Goal: Task Accomplishment & Management: Complete application form

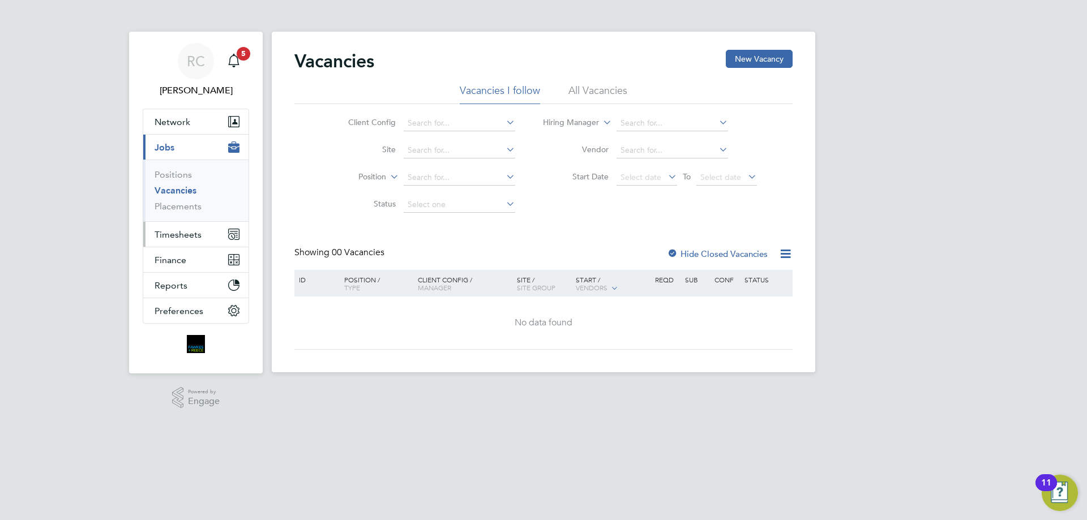
click at [198, 231] on span "Timesheets" at bounding box center [178, 234] width 47 height 11
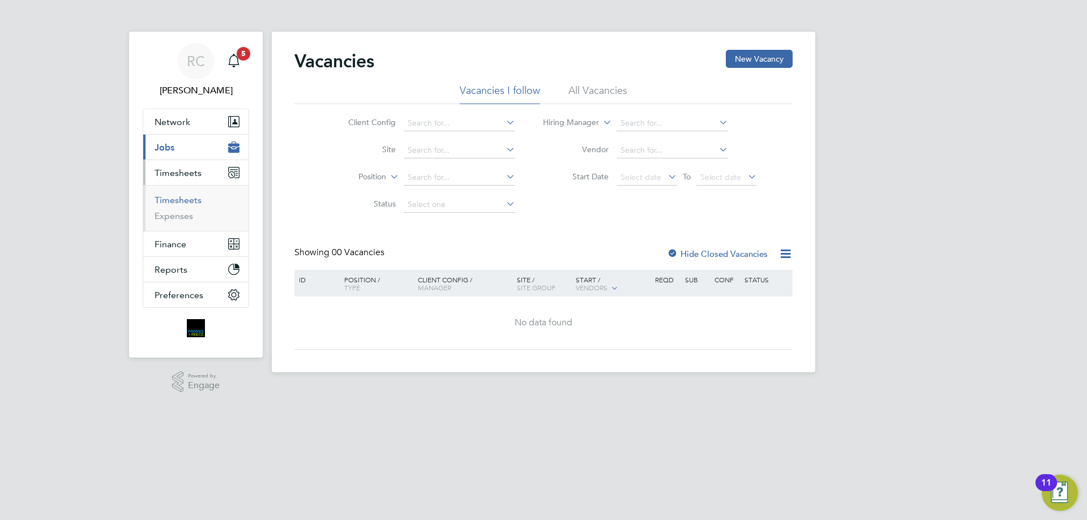
click at [167, 199] on link "Timesheets" at bounding box center [178, 200] width 47 height 11
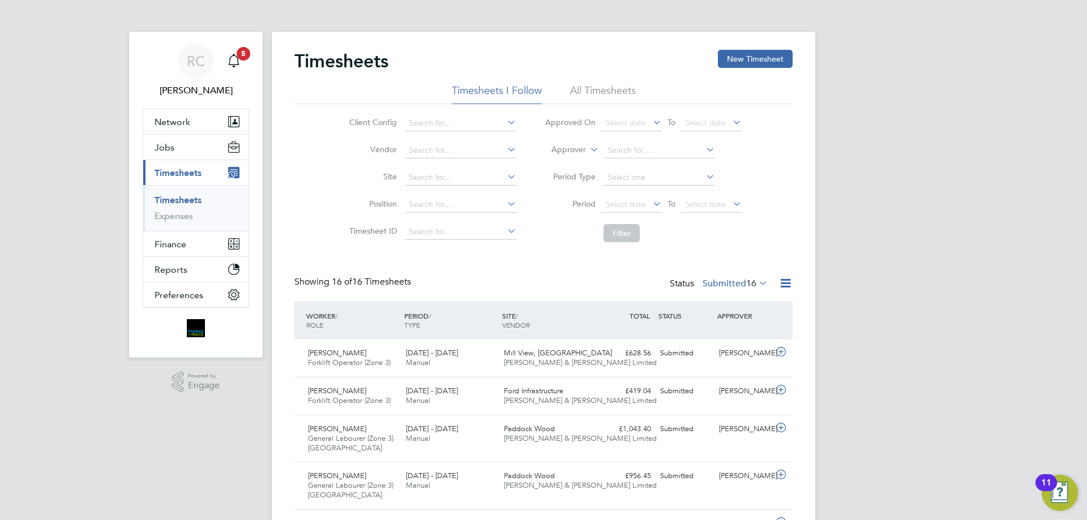
click at [607, 81] on div "Timesheets New Timesheet" at bounding box center [543, 67] width 498 height 34
click at [600, 88] on li "All Timesheets" at bounding box center [603, 94] width 66 height 20
click at [781, 57] on button "New Timesheet" at bounding box center [755, 59] width 75 height 18
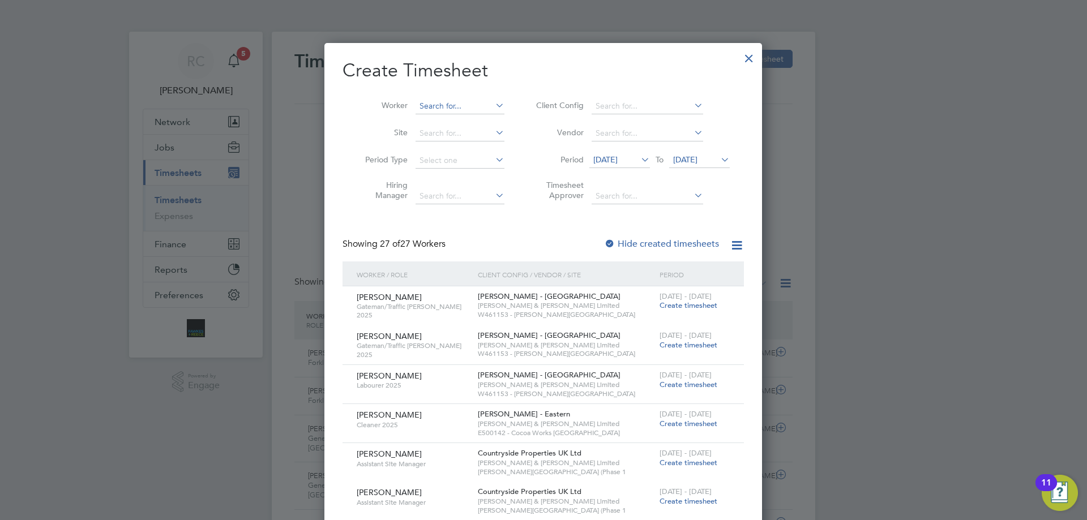
click at [443, 104] on input at bounding box center [460, 107] width 89 height 16
type input "[PERSON_NAME]"
click at [451, 121] on b "Auld" at bounding box center [455, 122] width 18 height 10
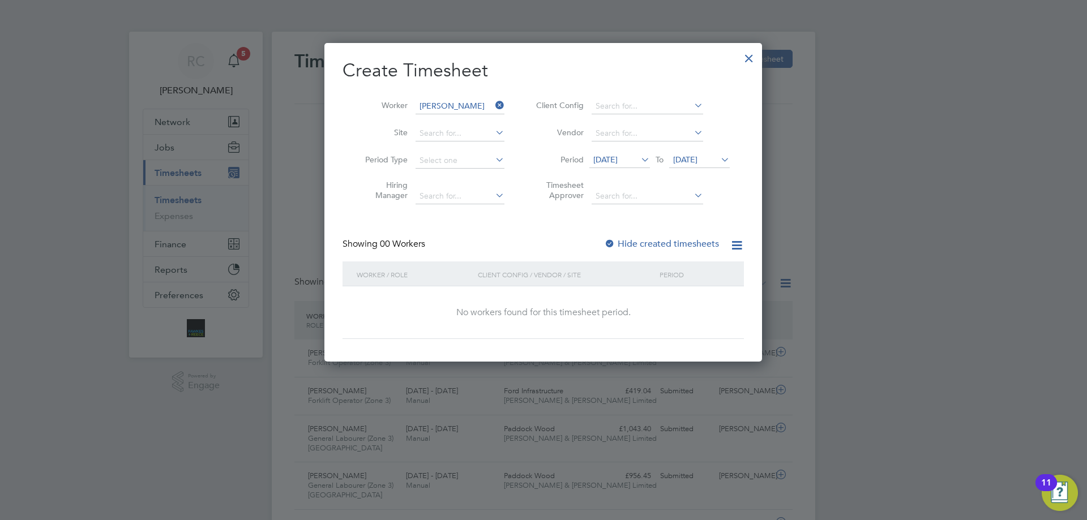
click at [609, 243] on div at bounding box center [609, 244] width 11 height 11
click at [684, 160] on span "[DATE]" at bounding box center [685, 160] width 24 height 10
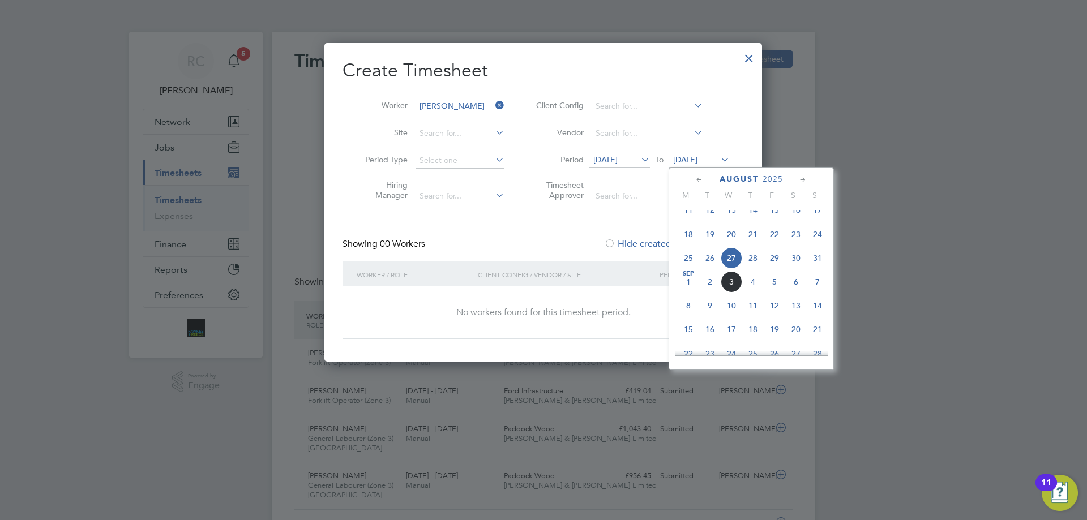
click at [818, 265] on span "31" at bounding box center [818, 258] width 22 height 22
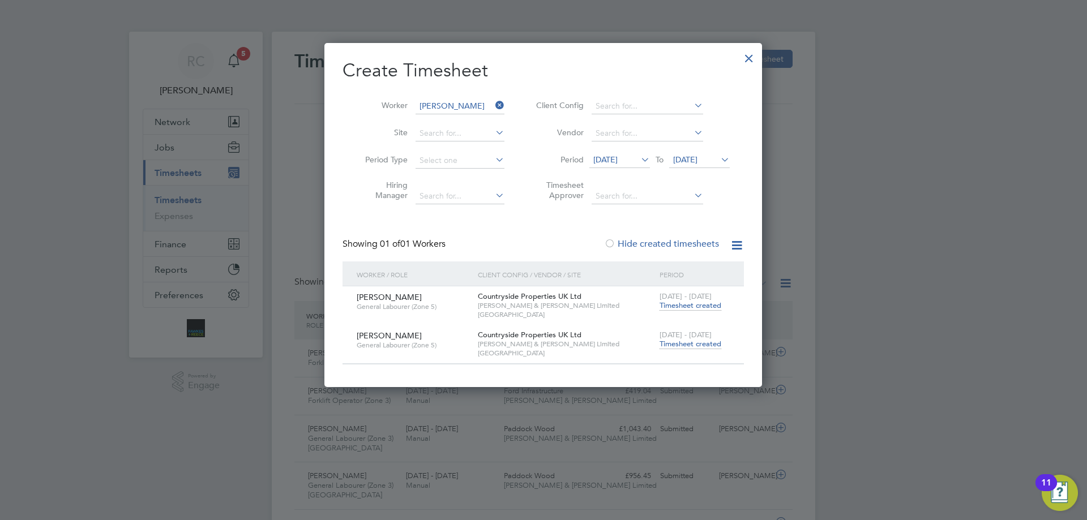
click at [692, 344] on span "Timesheet created" at bounding box center [691, 344] width 62 height 10
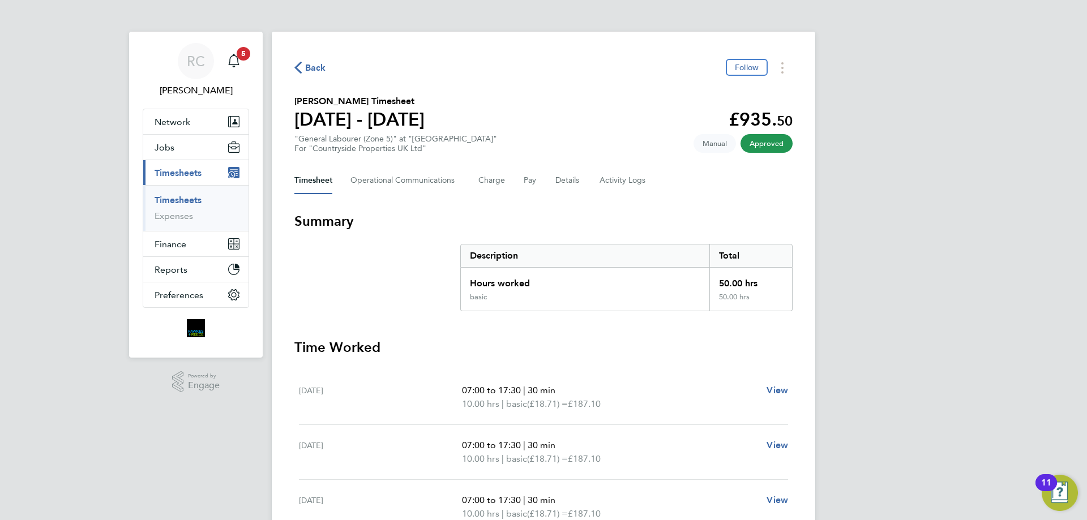
click at [182, 198] on link "Timesheets" at bounding box center [178, 200] width 47 height 11
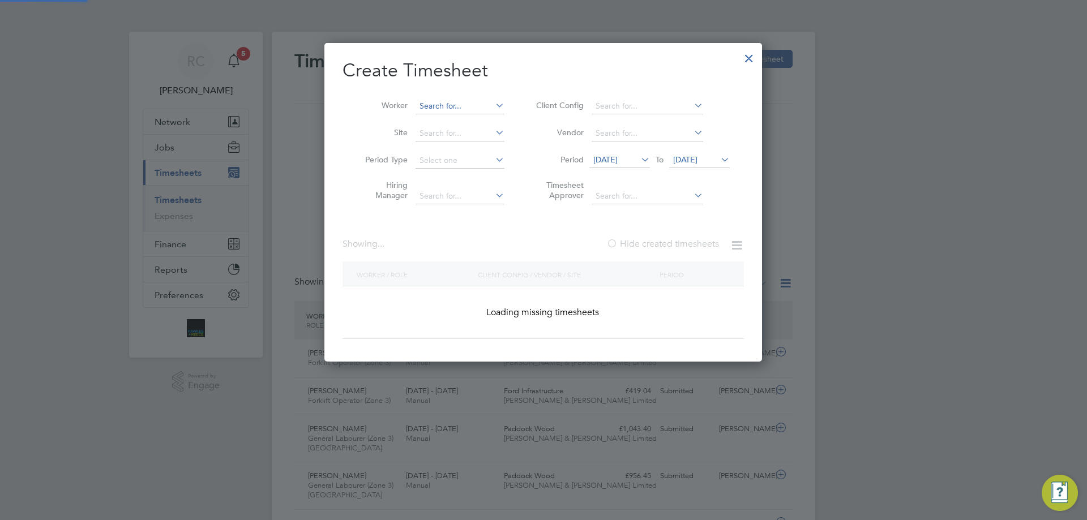
click at [443, 105] on input at bounding box center [460, 107] width 89 height 16
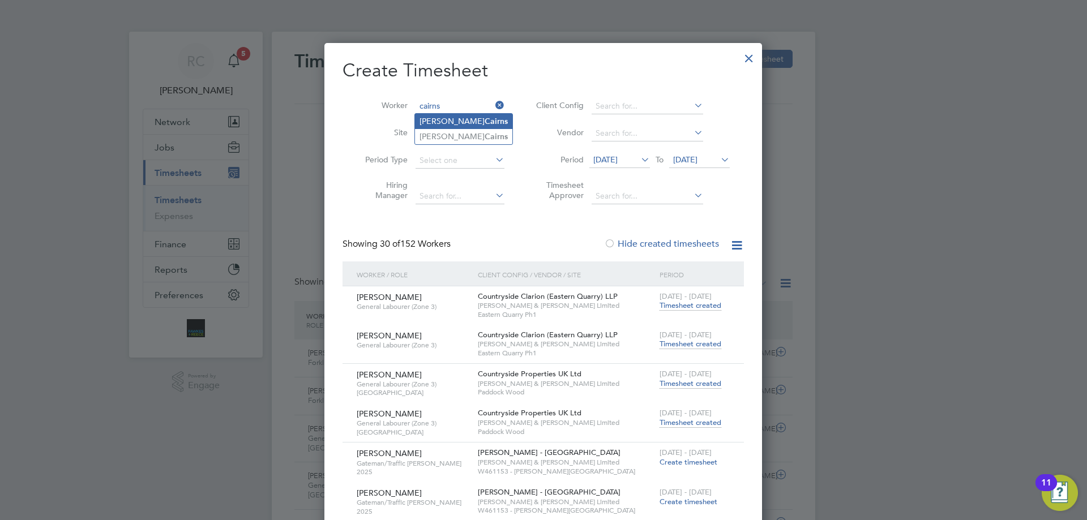
click at [428, 121] on li "[PERSON_NAME]" at bounding box center [463, 121] width 97 height 15
type input "[PERSON_NAME]"
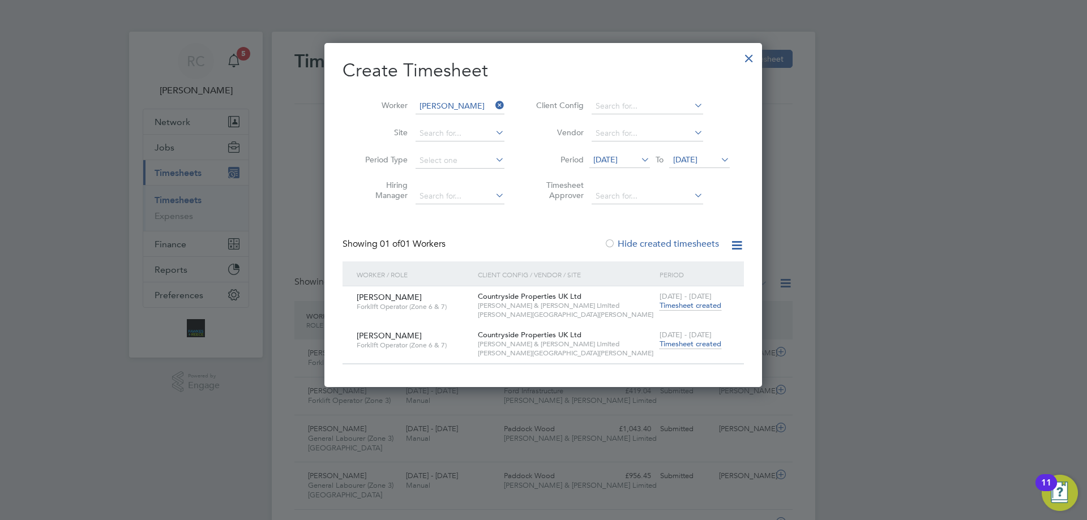
click at [704, 345] on span "Timesheet created" at bounding box center [691, 344] width 62 height 10
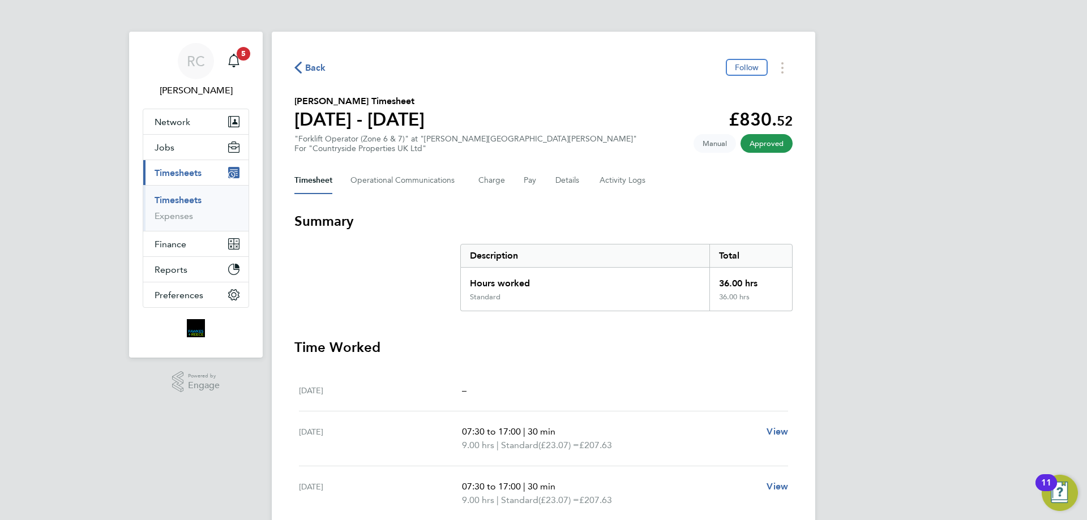
click at [180, 200] on link "Timesheets" at bounding box center [178, 200] width 47 height 11
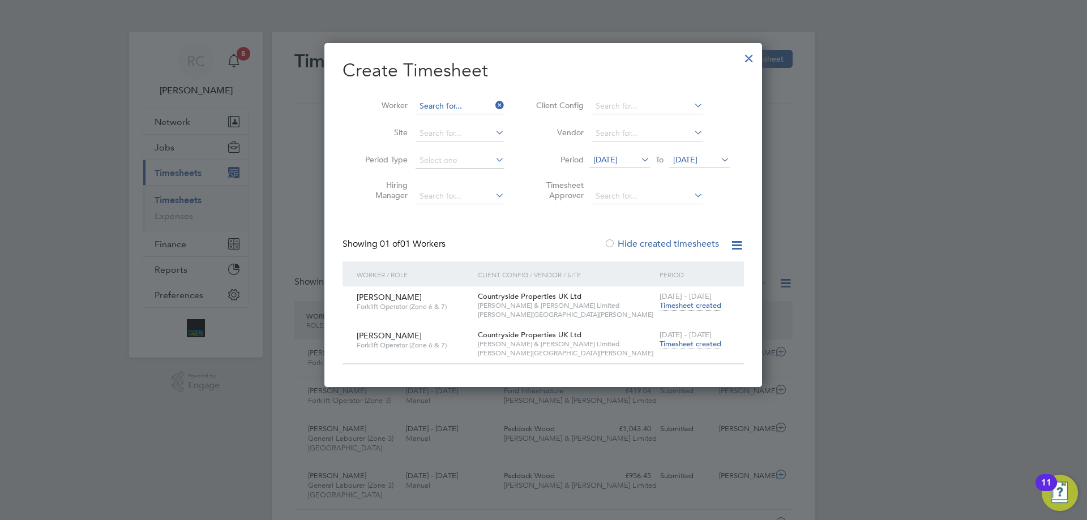
click at [455, 104] on input at bounding box center [460, 107] width 89 height 16
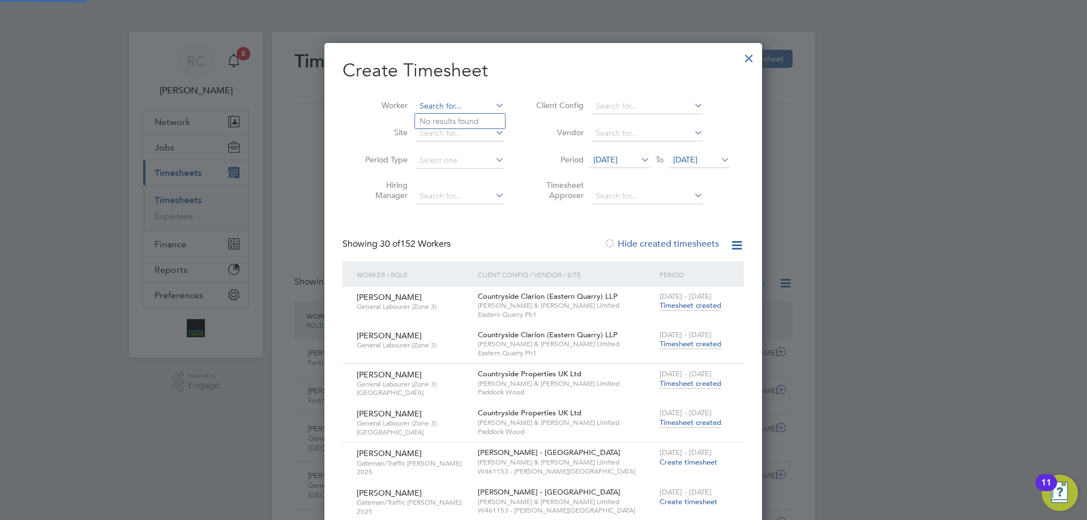
scroll to position [2787, 438]
type input "Zie"
click at [428, 101] on input at bounding box center [460, 107] width 89 height 16
type input "X"
click at [457, 122] on li "Zied inos Mitrovskis" at bounding box center [460, 121] width 91 height 15
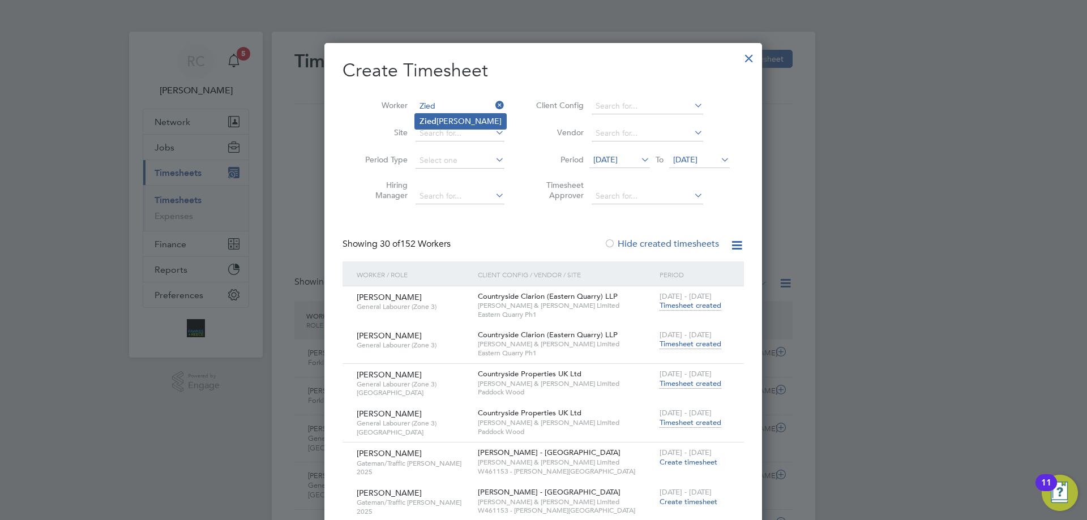
type input "[PERSON_NAME]"
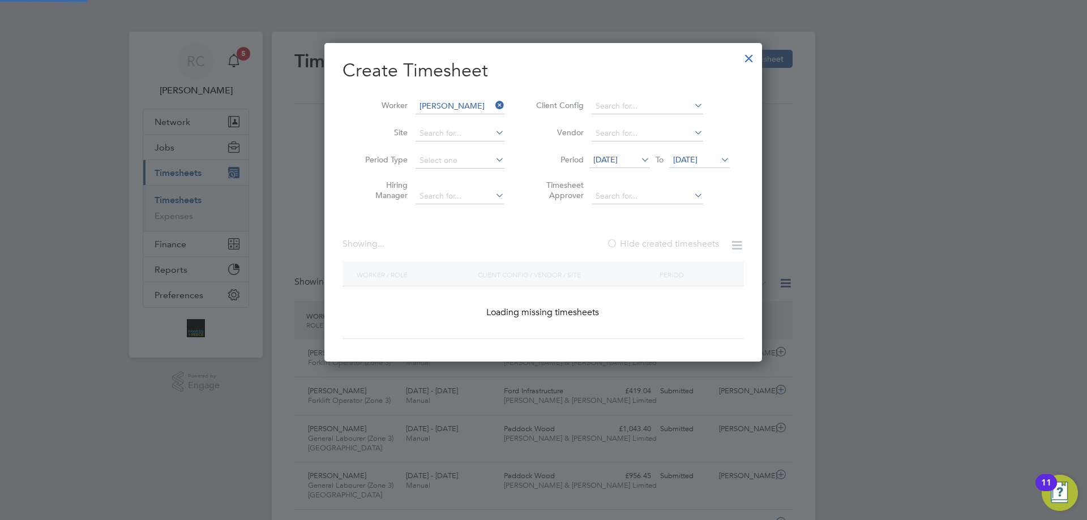
scroll to position [344, 438]
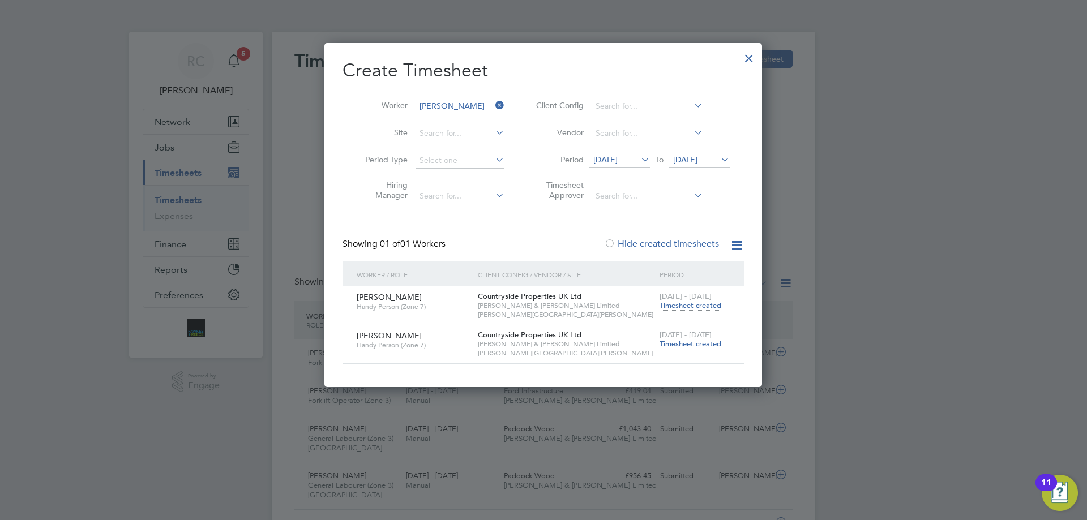
click at [695, 343] on span "Timesheet created" at bounding box center [691, 344] width 62 height 10
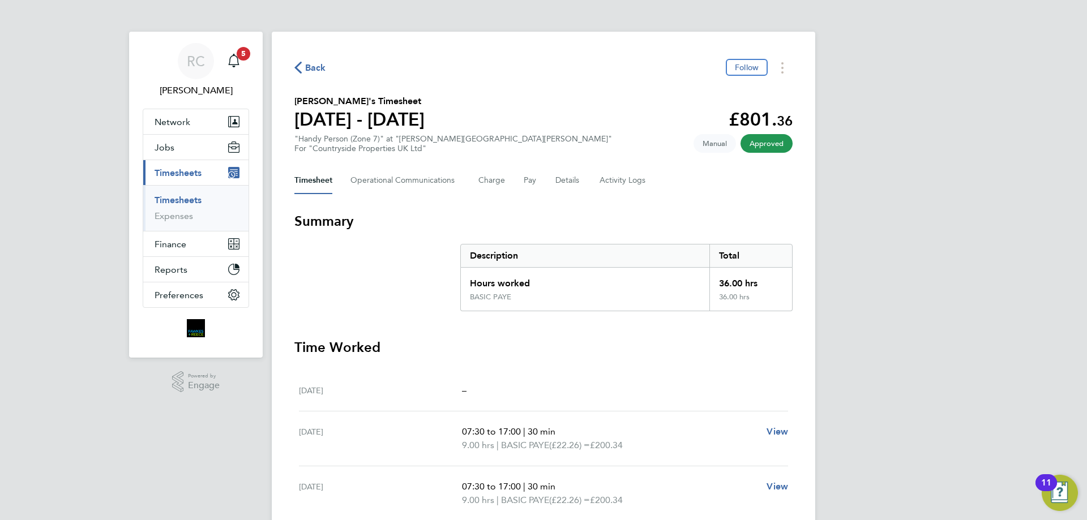
click at [170, 199] on link "Timesheets" at bounding box center [178, 200] width 47 height 11
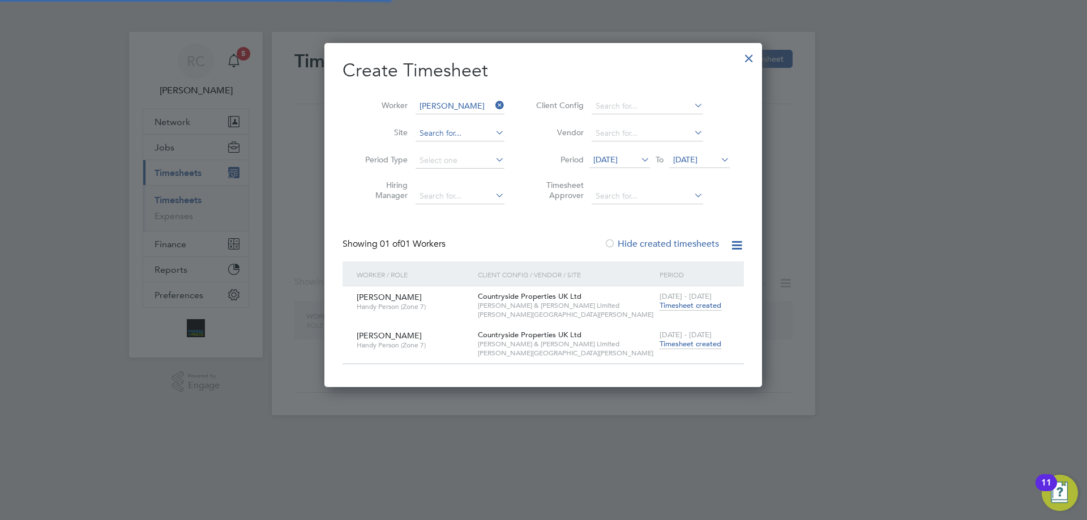
scroll to position [344, 438]
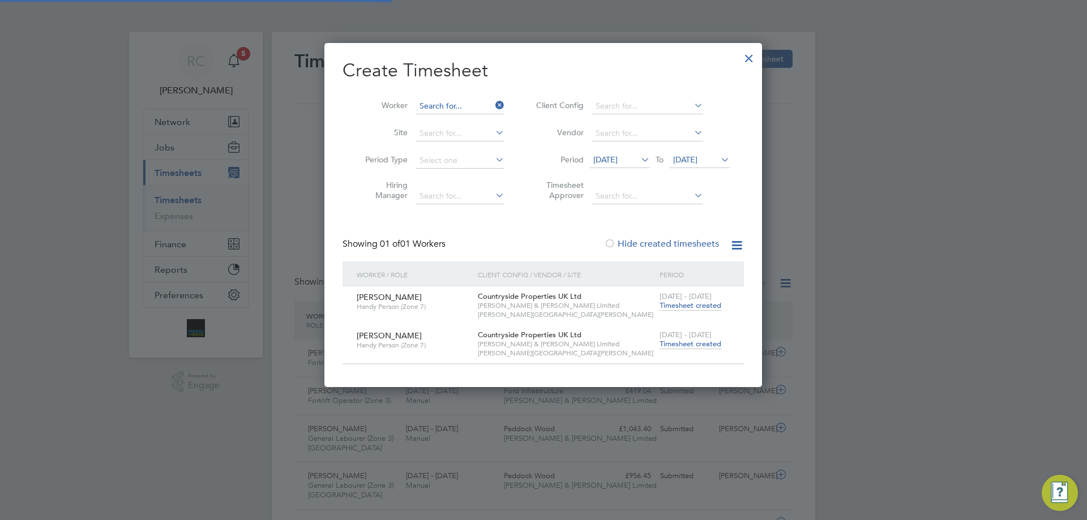
click at [451, 105] on input at bounding box center [460, 107] width 89 height 16
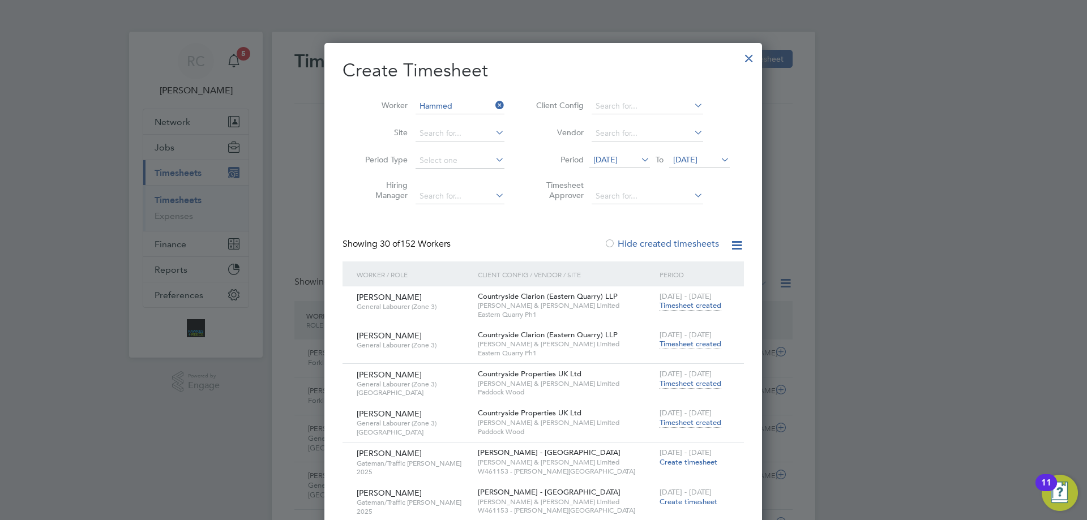
click at [472, 119] on li "Hammed Omolaoye" at bounding box center [460, 121] width 90 height 15
type input "Hammed Omolaoye"
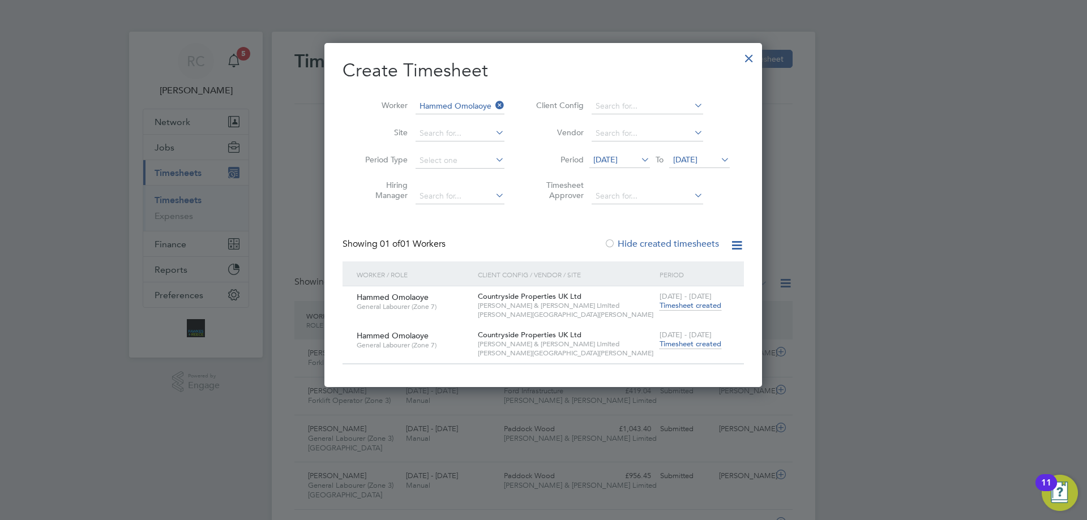
click at [686, 343] on span "Timesheet created" at bounding box center [691, 344] width 62 height 10
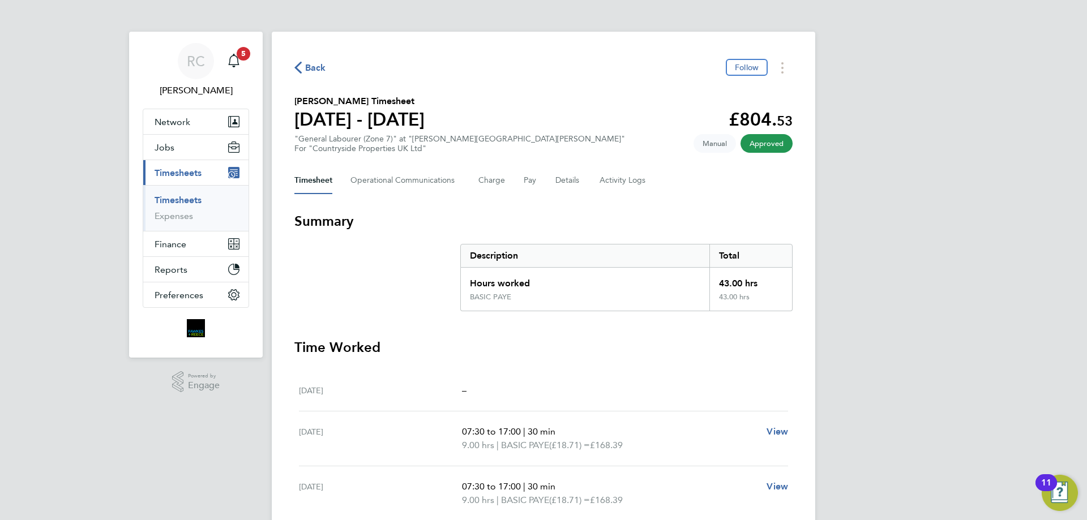
click at [174, 204] on link "Timesheets" at bounding box center [178, 200] width 47 height 11
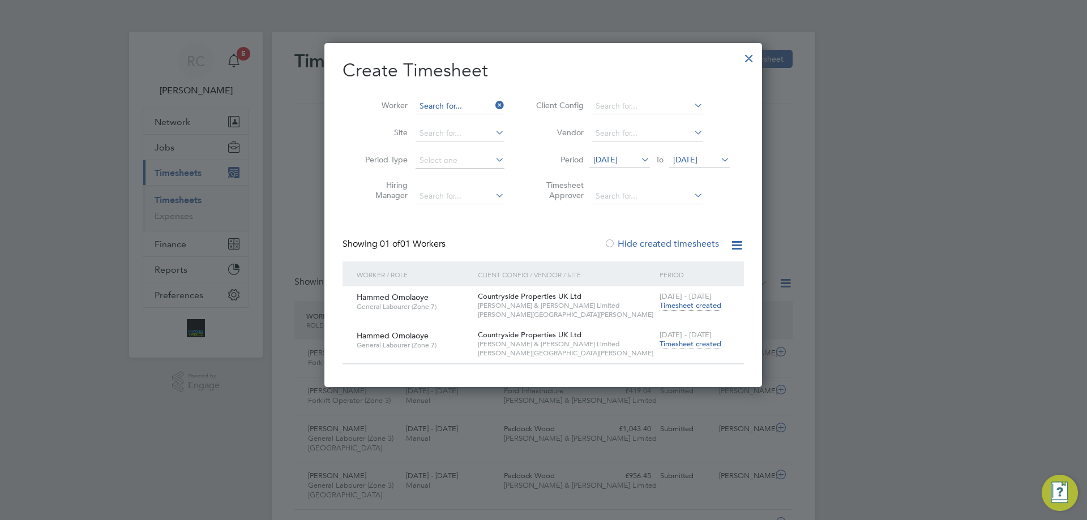
click at [445, 105] on input at bounding box center [460, 107] width 89 height 16
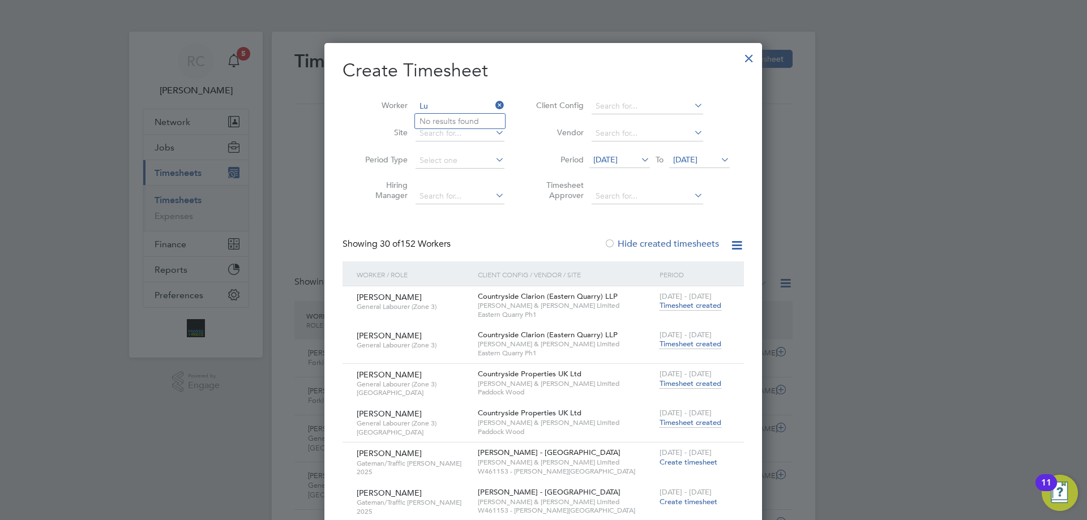
type input "L"
type input "T"
click at [484, 139] on li "[PERSON_NAME] [PERSON_NAME] [PERSON_NAME]" at bounding box center [518, 136] width 207 height 15
type input "[PERSON_NAME] [PERSON_NAME] [PERSON_NAME]"
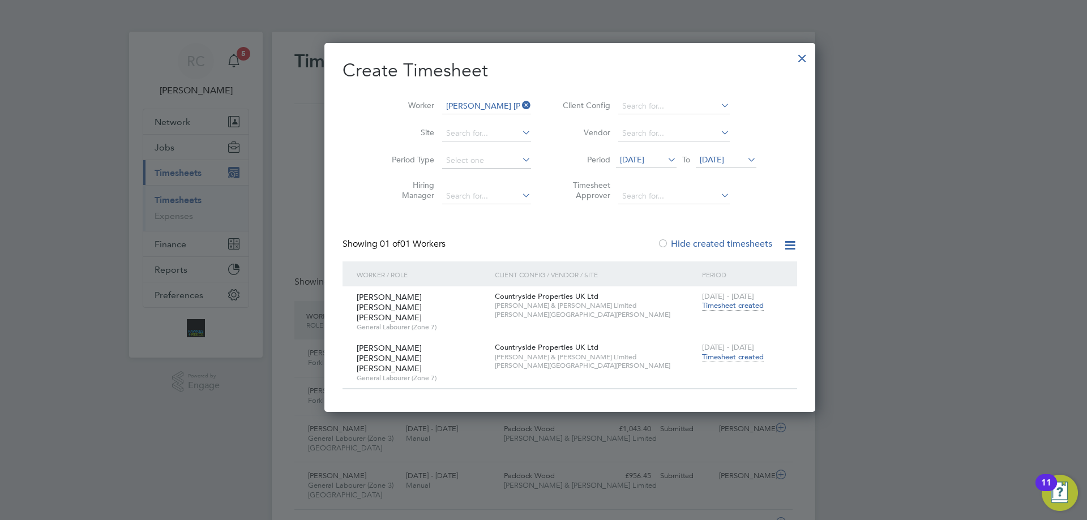
click at [702, 352] on span "Timesheet created" at bounding box center [733, 357] width 62 height 10
